Goal: Information Seeking & Learning: Check status

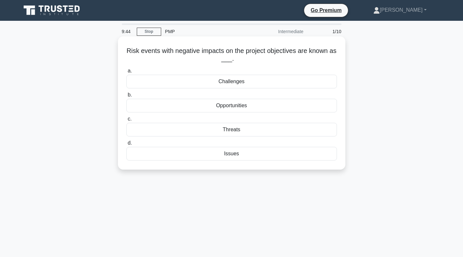
click at [240, 128] on div "Threats" at bounding box center [231, 130] width 211 height 14
click at [126, 121] on input "c. Threats" at bounding box center [126, 119] width 0 height 4
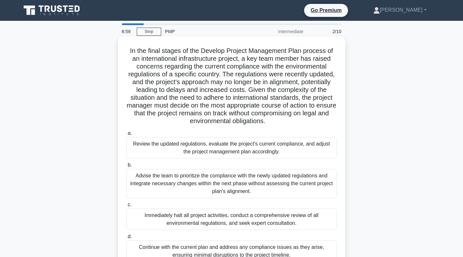
click at [269, 158] on div "Review the updated regulations, evaluate the project's current compliance, and …" at bounding box center [231, 147] width 211 height 21
click at [126, 135] on input "a. Review the updated regulations, evaluate the project's current compliance, a…" at bounding box center [126, 133] width 0 height 4
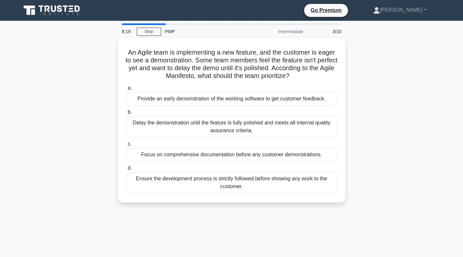
click at [266, 104] on div "Provide an early demonstration of the working software to get customer feedback." at bounding box center [231, 99] width 211 height 14
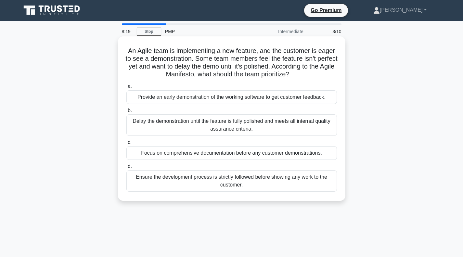
click at [126, 89] on input "a. Provide an early demonstration of the working software to get customer feedb…" at bounding box center [126, 86] width 0 height 4
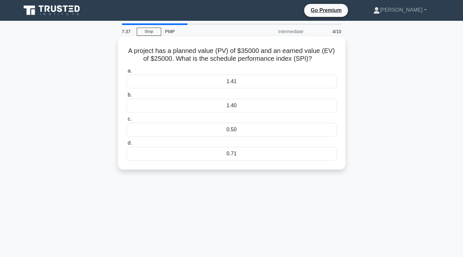
click at [232, 109] on div "1.40" at bounding box center [231, 106] width 211 height 14
click at [126, 97] on input "b. 1.40" at bounding box center [126, 95] width 0 height 4
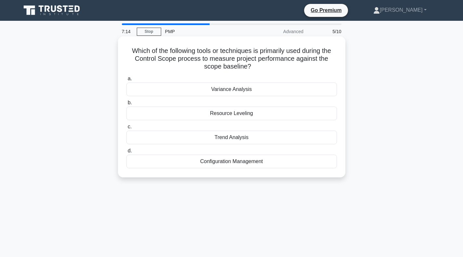
click at [222, 139] on div "Trend Analysis" at bounding box center [231, 138] width 211 height 14
click at [126, 129] on input "c. Trend Analysis" at bounding box center [126, 127] width 0 height 4
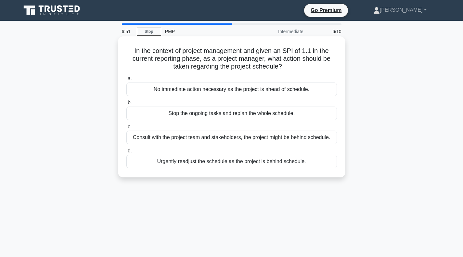
click at [285, 136] on div "Consult with the project team and stakeholders, the project might be behind sch…" at bounding box center [231, 138] width 211 height 14
click at [126, 129] on input "c. Consult with the project team and stakeholders, the project might be behind …" at bounding box center [126, 127] width 0 height 4
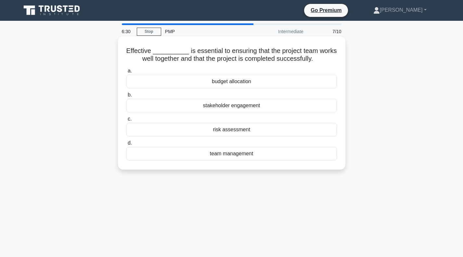
click at [254, 110] on div "stakeholder engagement" at bounding box center [231, 106] width 211 height 14
click at [126, 97] on input "b. stakeholder engagement" at bounding box center [126, 95] width 0 height 4
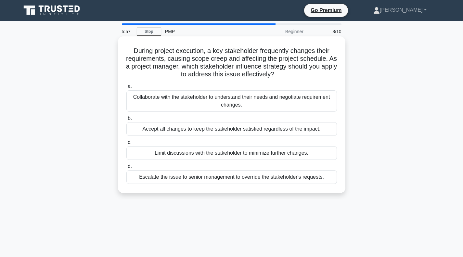
click at [284, 105] on div "Collaborate with the stakeholder to understand their needs and negotiate requir…" at bounding box center [231, 100] width 211 height 21
click at [126, 89] on input "a. Collaborate with the stakeholder to understand their needs and negotiate req…" at bounding box center [126, 86] width 0 height 4
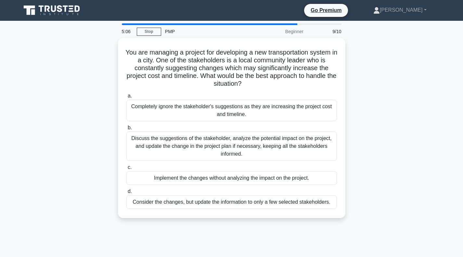
click at [286, 143] on div "Discuss the suggestions of the stakeholder, analyze the potential impact on the…" at bounding box center [231, 146] width 211 height 29
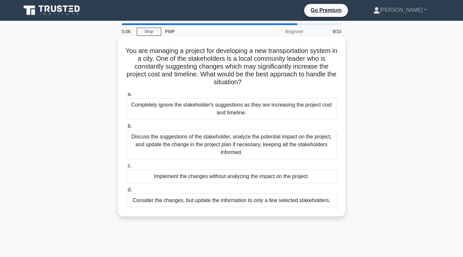
click at [126, 128] on input "b. Discuss the suggestions of the stakeholder, analyze the potential impact on …" at bounding box center [126, 126] width 0 height 4
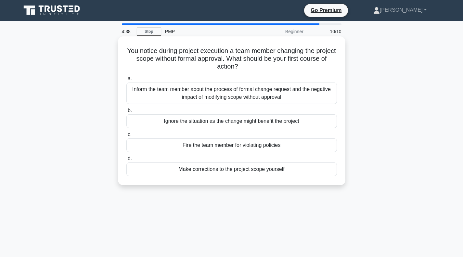
click at [263, 97] on div "Inform the team member about the process of formal change request and the negat…" at bounding box center [231, 93] width 211 height 21
click at [126, 81] on input "a. Inform the team member about the process of formal change request and the ne…" at bounding box center [126, 79] width 0 height 4
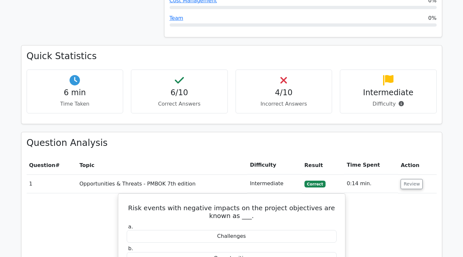
scroll to position [446, 0]
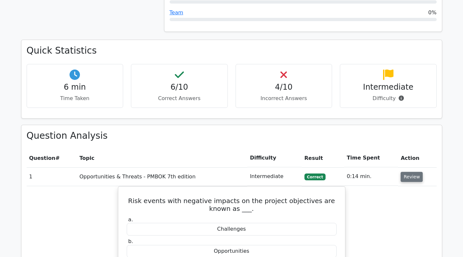
click at [404, 172] on button "Review" at bounding box center [412, 177] width 22 height 10
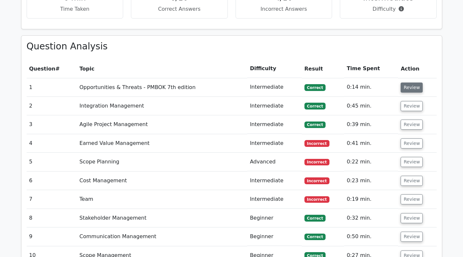
scroll to position [533, 0]
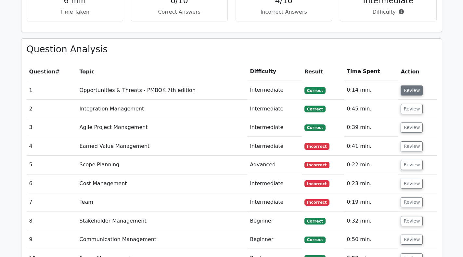
click at [417, 85] on button "Review" at bounding box center [412, 90] width 22 height 10
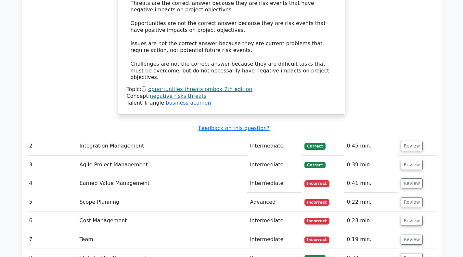
scroll to position [771, 0]
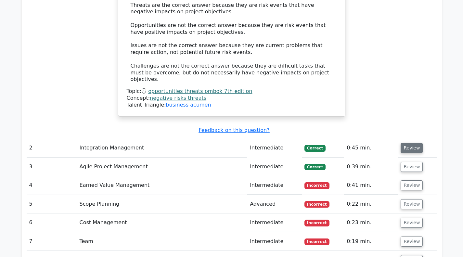
click at [413, 143] on button "Review" at bounding box center [412, 148] width 22 height 10
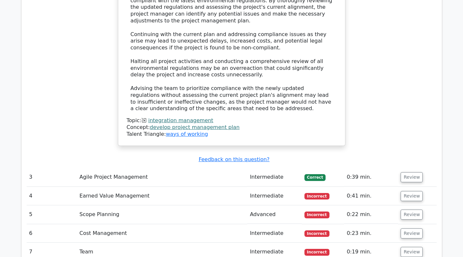
scroll to position [1236, 0]
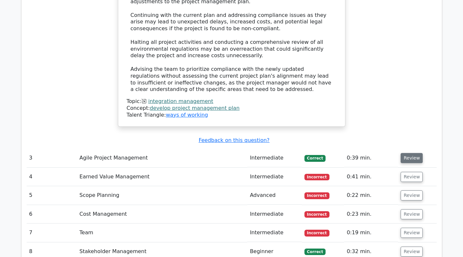
click at [413, 153] on button "Review" at bounding box center [412, 158] width 22 height 10
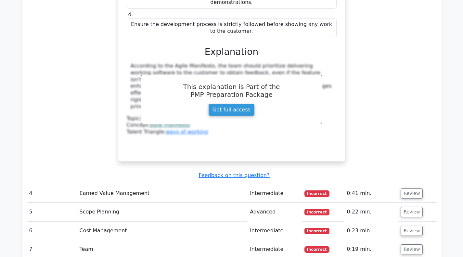
scroll to position [1531, 0]
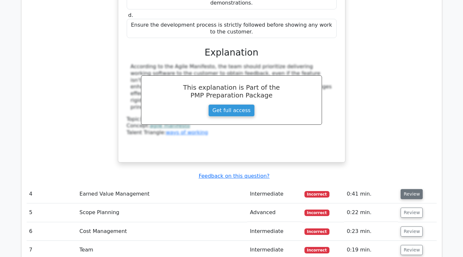
click at [413, 189] on button "Review" at bounding box center [412, 194] width 22 height 10
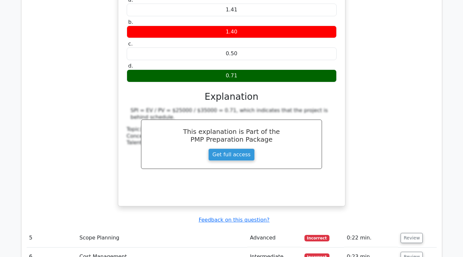
scroll to position [1782, 0]
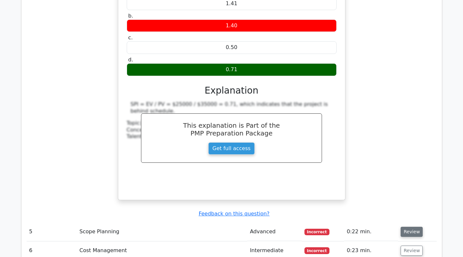
click at [414, 227] on button "Review" at bounding box center [412, 232] width 22 height 10
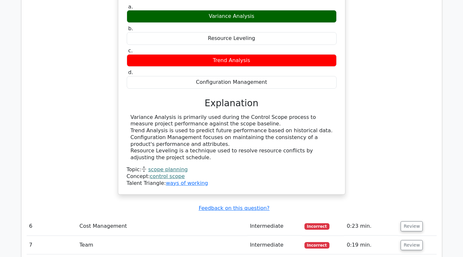
scroll to position [2082, 0]
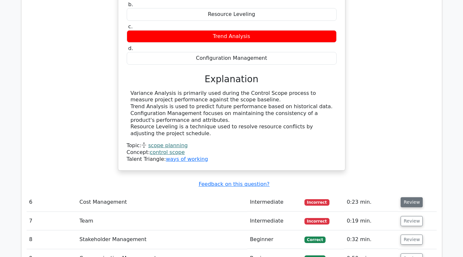
click at [417, 197] on button "Review" at bounding box center [412, 202] width 22 height 10
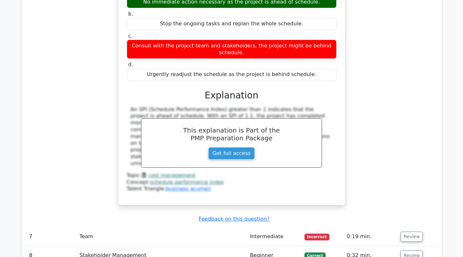
scroll to position [2347, 0]
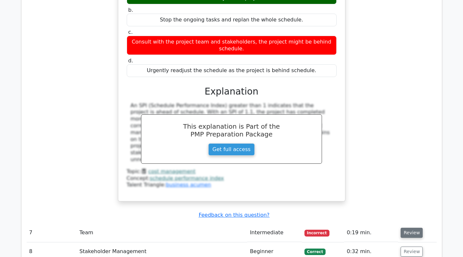
click at [415, 228] on button "Review" at bounding box center [412, 233] width 22 height 10
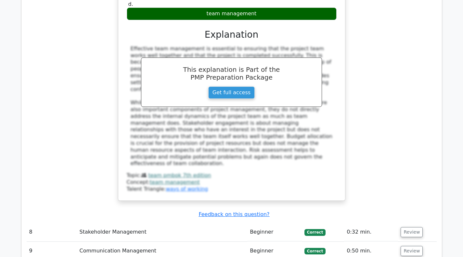
scroll to position [2691, 0]
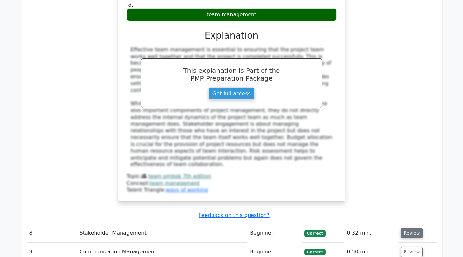
click at [410, 228] on button "Review" at bounding box center [412, 233] width 22 height 10
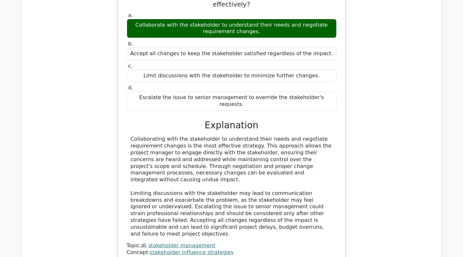
scroll to position [2992, 0]
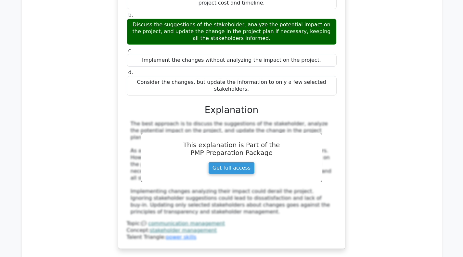
scroll to position [3358, 0]
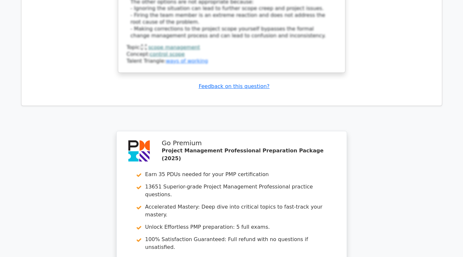
scroll to position [3917, 0]
